Goal: Ask a question

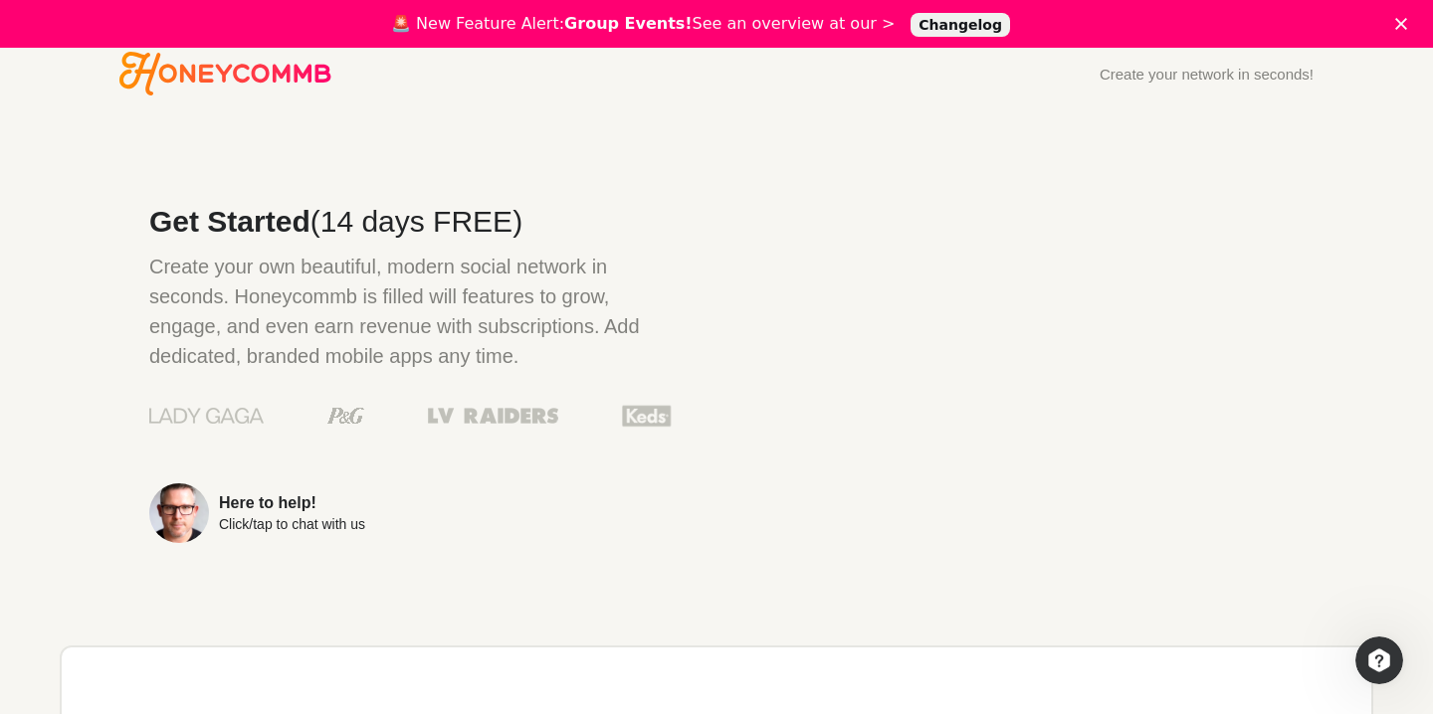
click at [268, 513] on div "Here to help! Click/tap to chat with us" at bounding box center [292, 513] width 146 height 36
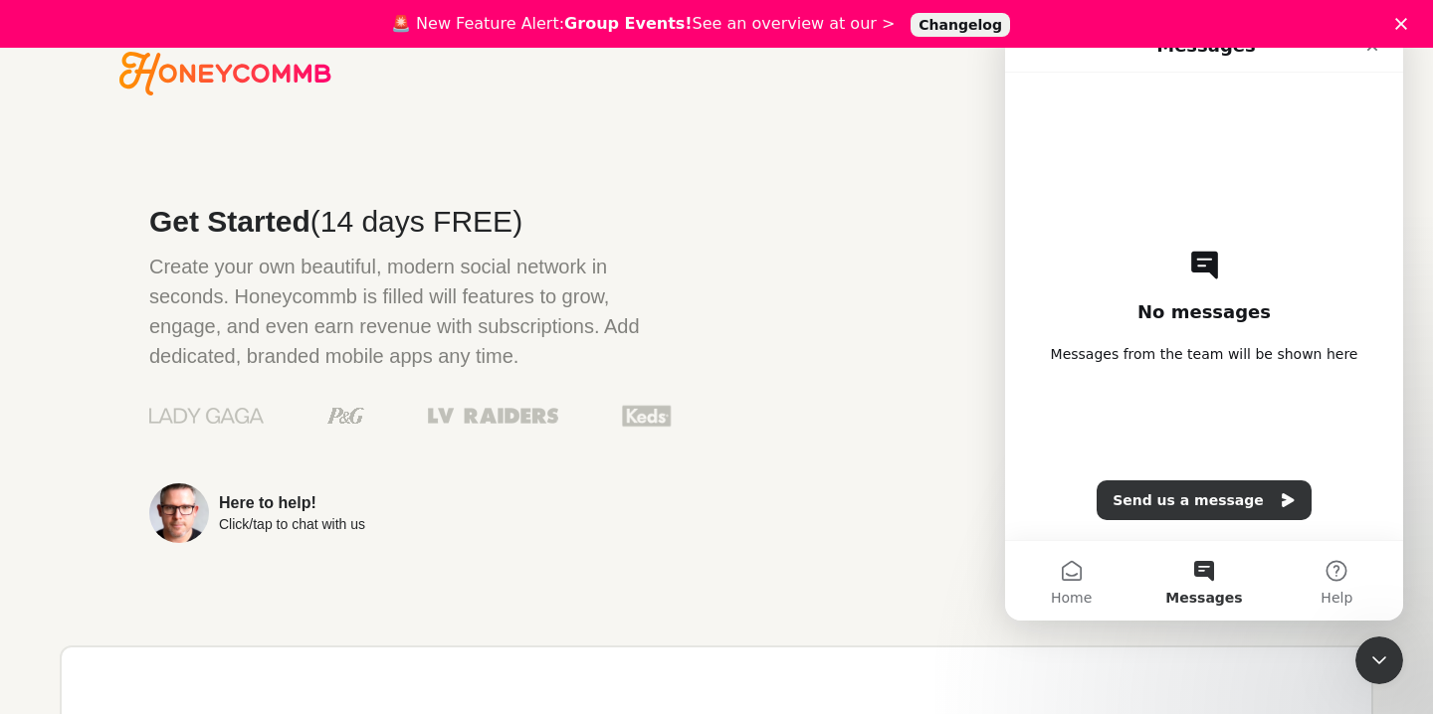
click at [652, 503] on link "Here to help! Click/tap to chat with us" at bounding box center [410, 514] width 522 height 60
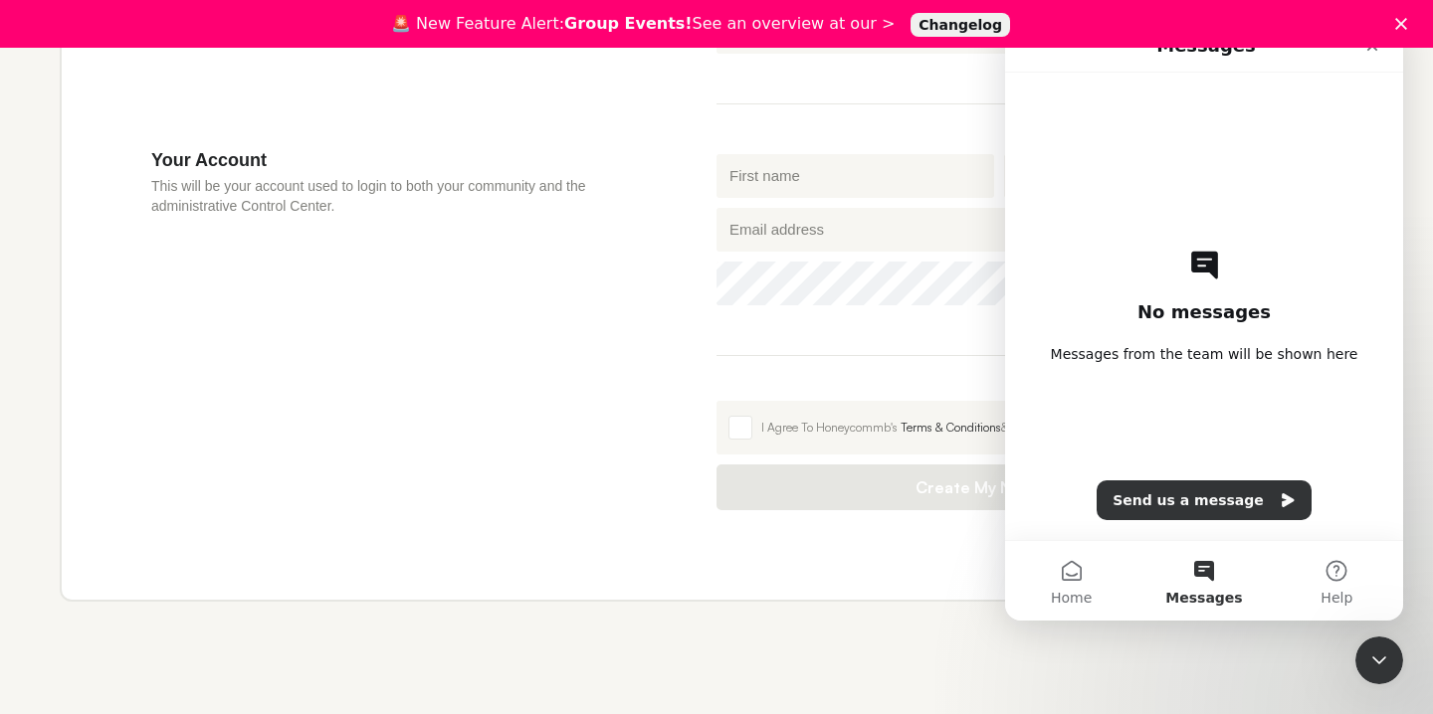
scroll to position [823, 0]
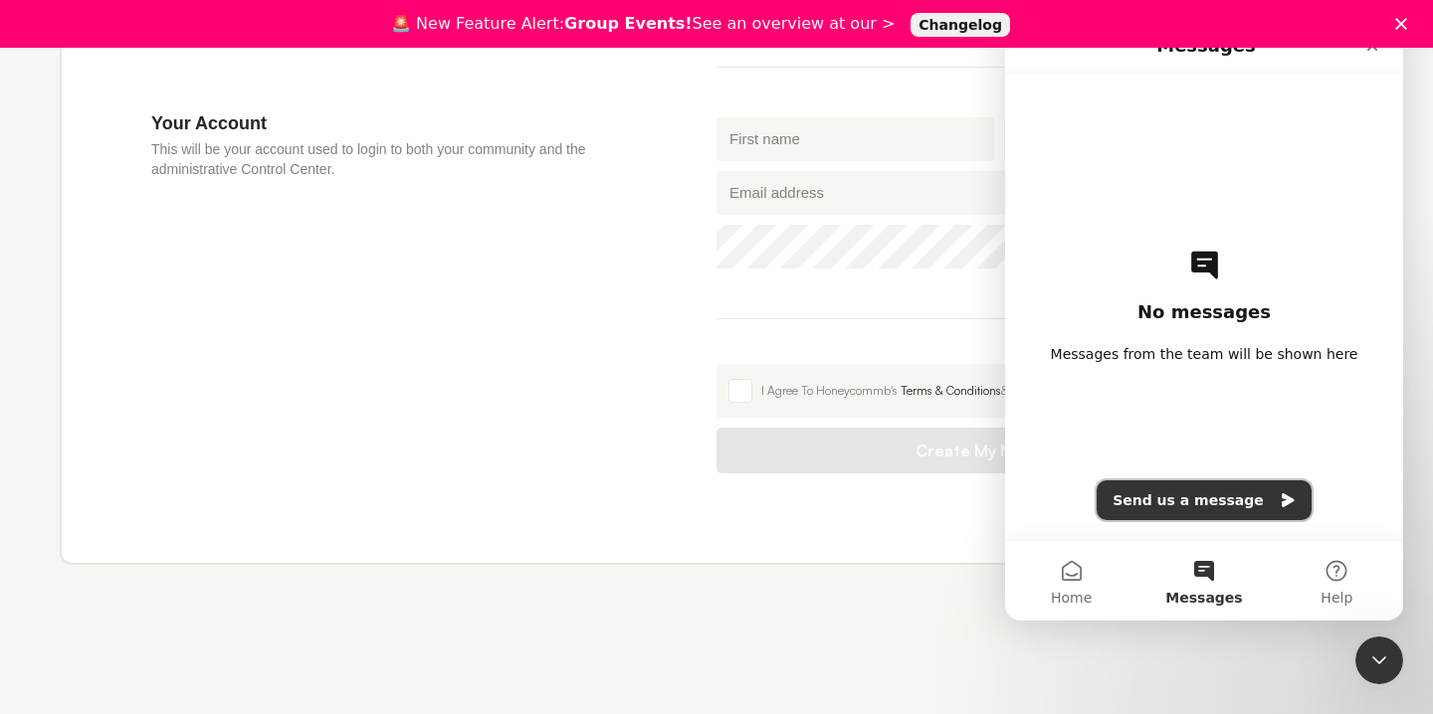
click at [1226, 485] on button "Send us a message" at bounding box center [1203, 501] width 215 height 40
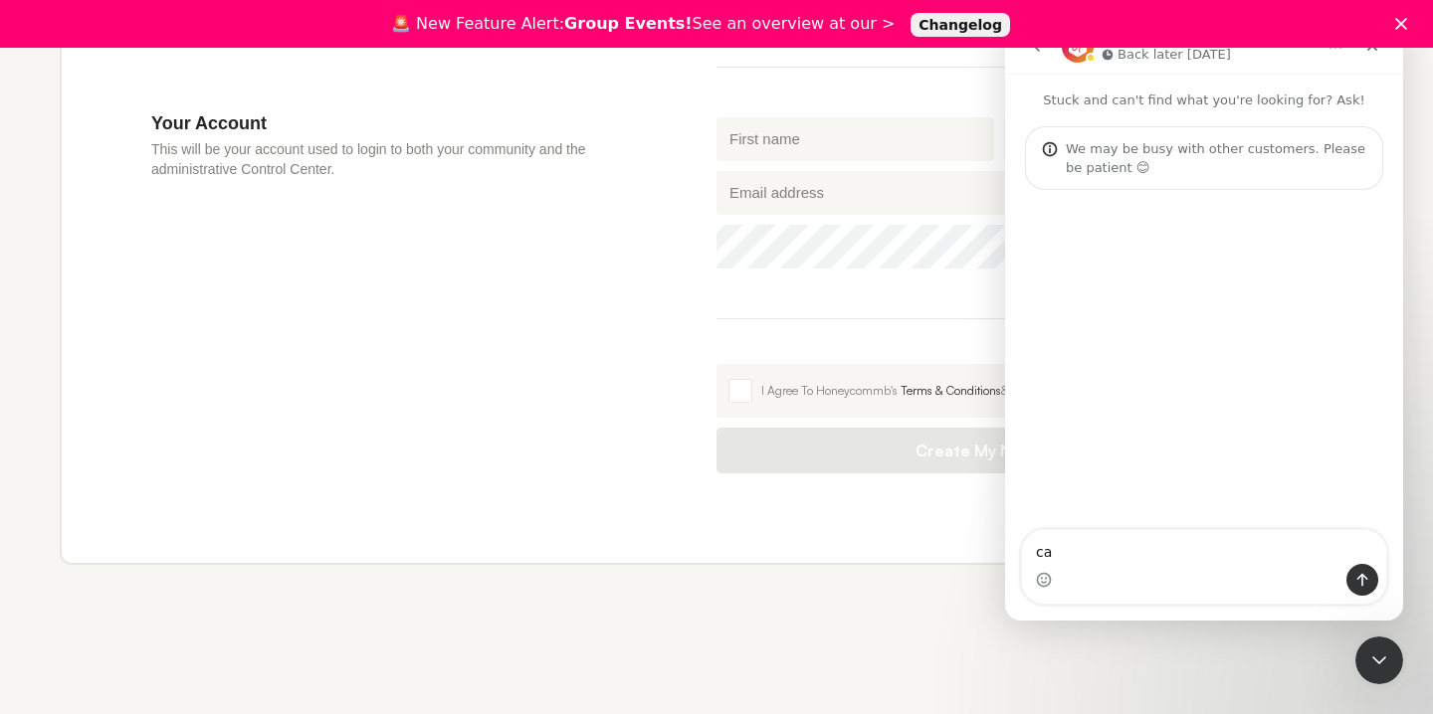
type textarea "c"
type textarea "Can we schedule a call i have some questions"
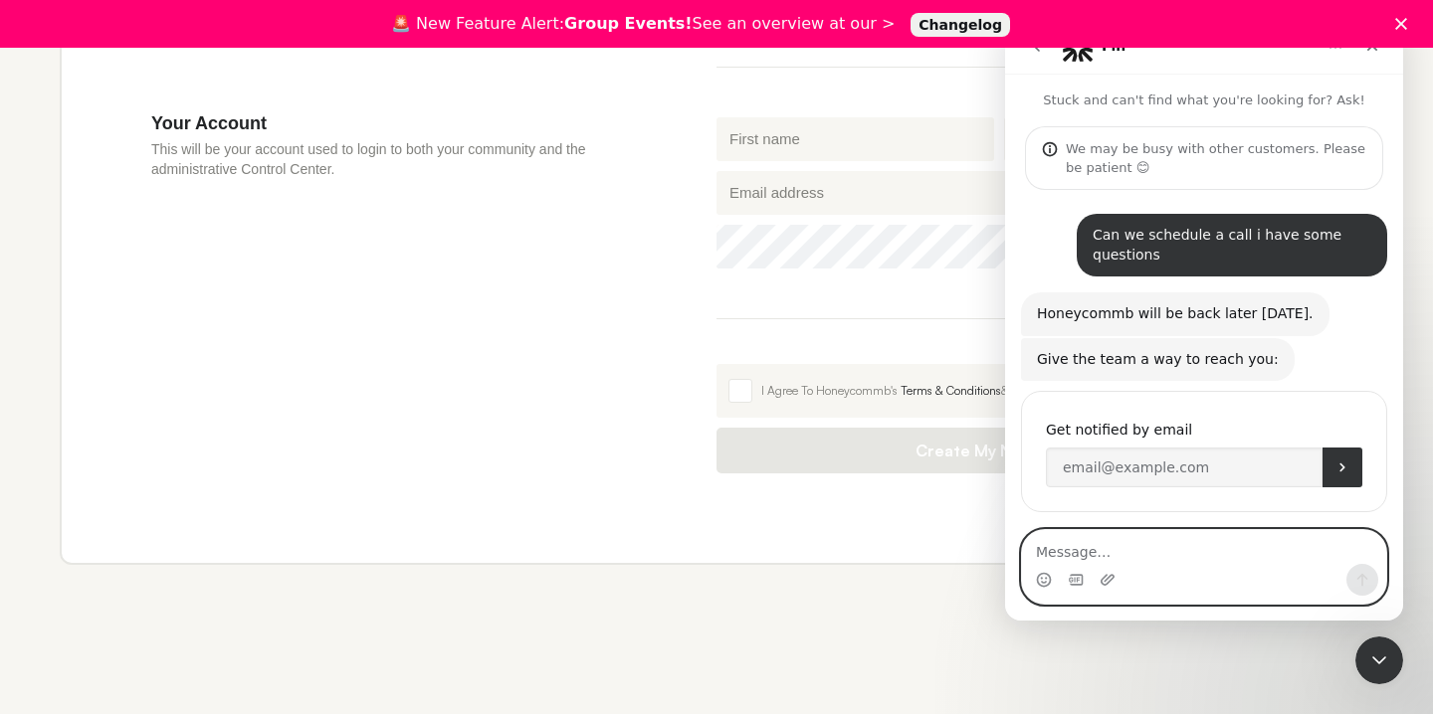
scroll to position [12, 0]
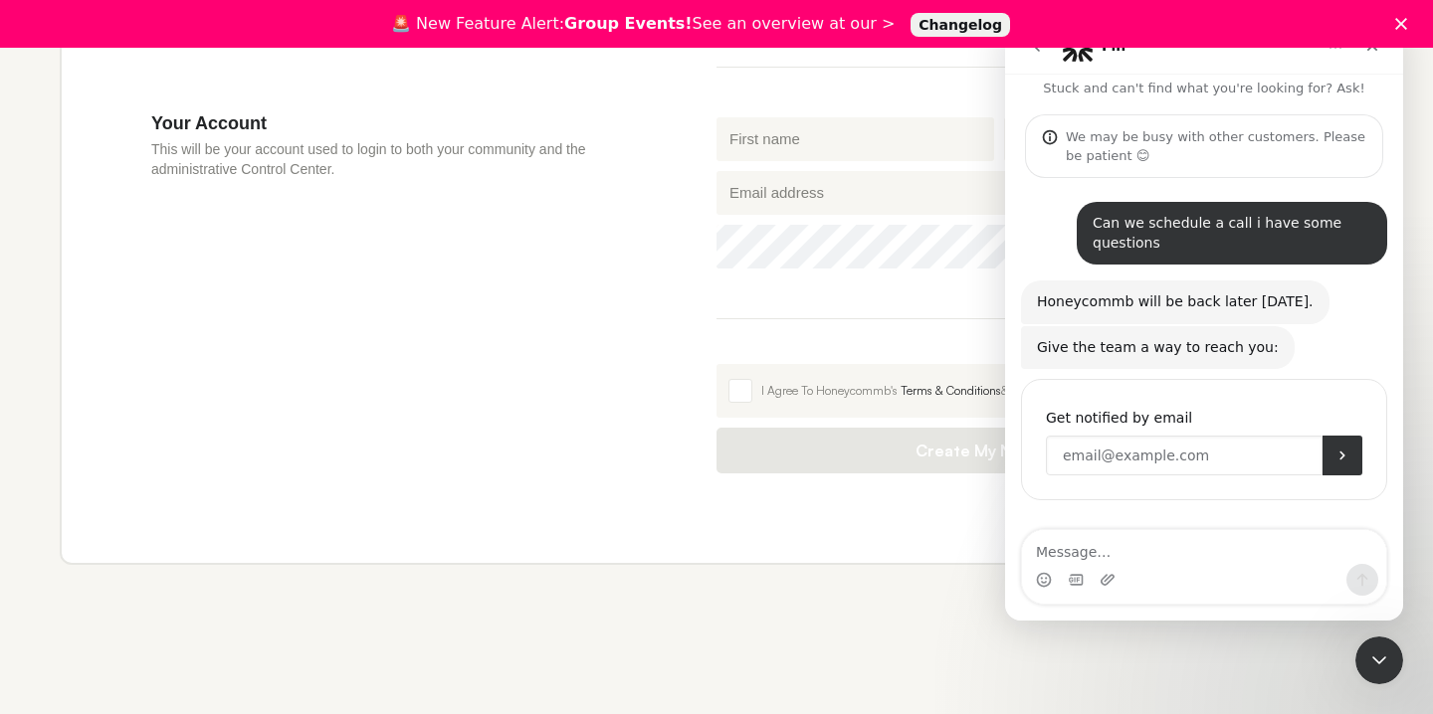
click at [1235, 451] on input "Enter your email" at bounding box center [1184, 456] width 277 height 40
type input "[EMAIL_ADDRESS][DOMAIN_NAME]"
click at [1349, 439] on button "Submit" at bounding box center [1342, 456] width 40 height 40
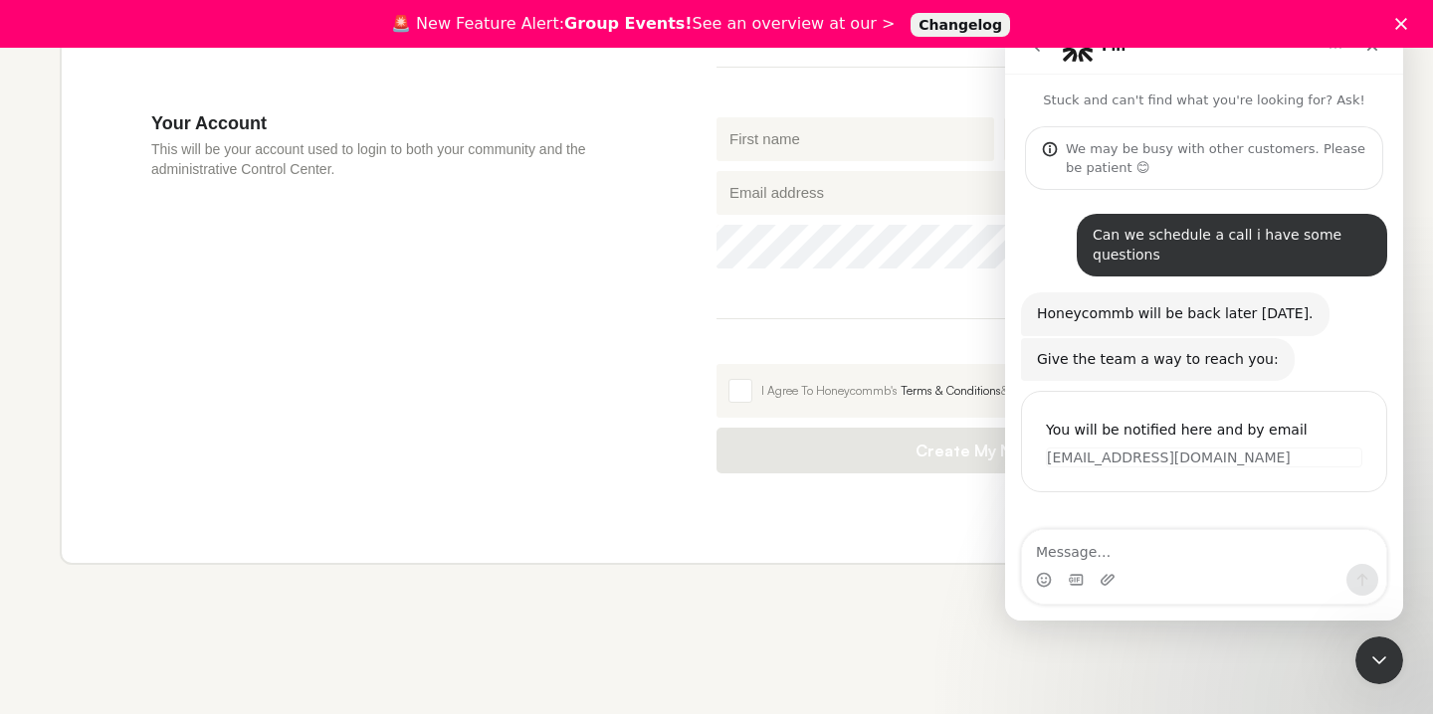
scroll to position [0, 0]
click at [564, 462] on div "Your Account This will be your account used to login to both your community and…" at bounding box center [433, 292] width 565 height 361
